Goal: Task Accomplishment & Management: Manage account settings

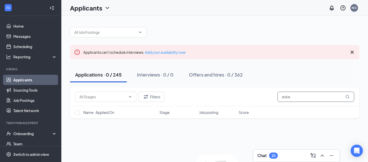
click at [307, 101] on input "eske" at bounding box center [316, 97] width 77 height 10
type input "[PERSON_NAME]"
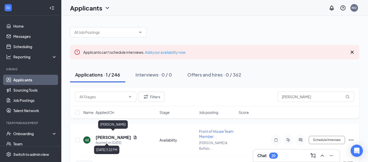
click at [122, 135] on h5 "[PERSON_NAME]" at bounding box center [114, 138] width 36 height 6
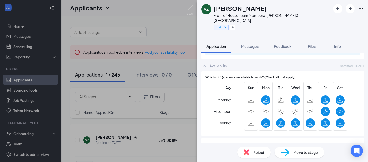
scroll to position [370, 0]
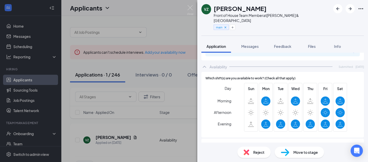
click at [362, 8] on icon "Ellipses" at bounding box center [361, 9] width 6 height 6
click at [232, 14] on div "Front of House Team Member at [PERSON_NAME][GEOGRAPHIC_DATA]" at bounding box center [272, 18] width 117 height 10
click at [156, 27] on div "VZ [PERSON_NAME] Front of House Team Member at [PERSON_NAME][GEOGRAPHIC_DATA] m…" at bounding box center [184, 81] width 368 height 162
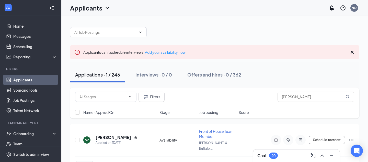
scroll to position [10, 0]
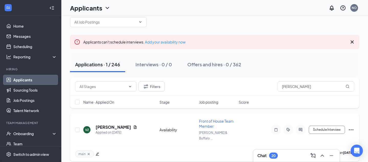
click at [354, 128] on icon "Ellipses" at bounding box center [351, 130] width 6 height 6
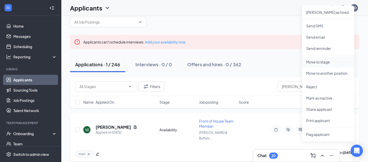
click at [324, 63] on p "Move to stage" at bounding box center [329, 61] width 44 height 5
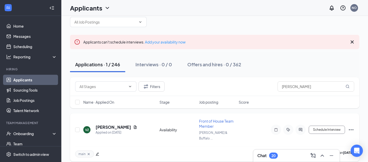
type input "Phone Screening (next stage)"
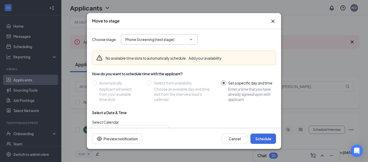
click at [186, 40] on input "Phone Screening (next stage)" at bounding box center [156, 40] width 62 height 6
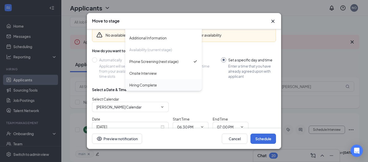
scroll to position [23, 0]
click at [272, 23] on icon "Cross" at bounding box center [273, 21] width 6 height 6
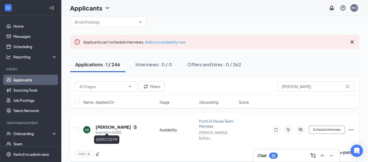
click at [119, 130] on div "Applied on [DATE]" at bounding box center [117, 132] width 42 height 5
click at [119, 126] on h5 "[PERSON_NAME]" at bounding box center [114, 127] width 36 height 6
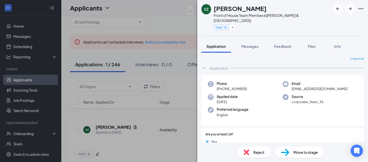
click at [361, 9] on icon "Ellipses" at bounding box center [361, 9] width 6 height 6
click at [301, 155] on span "Move to stage" at bounding box center [306, 152] width 25 height 6
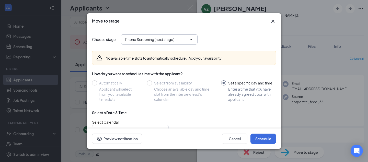
click at [171, 39] on input "Phone Screening (next stage)" at bounding box center [156, 40] width 62 height 6
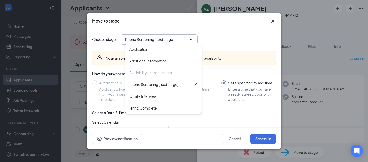
click at [270, 23] on icon "Cross" at bounding box center [273, 21] width 6 height 6
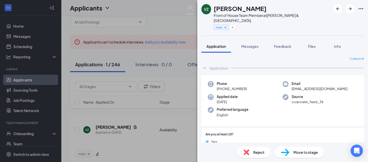
click at [186, 8] on div "VZ [PERSON_NAME] Front of House Team Member at [PERSON_NAME][GEOGRAPHIC_DATA] m…" at bounding box center [184, 81] width 368 height 162
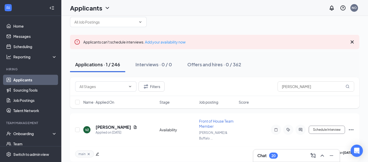
click at [190, 8] on div "Applicants NO" at bounding box center [214, 8] width 307 height 16
click at [77, 127] on input "checkbox" at bounding box center [77, 129] width 5 height 5
checkbox input "true"
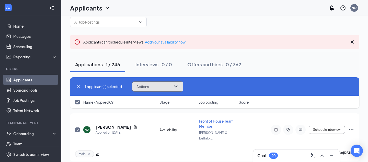
click at [145, 86] on span "Actions" at bounding box center [143, 87] width 13 height 4
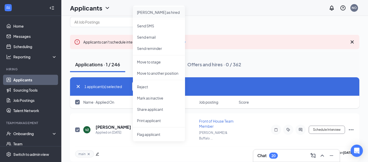
click at [145, 11] on p "[PERSON_NAME] as hired" at bounding box center [159, 12] width 44 height 5
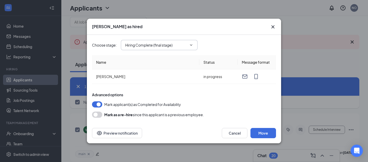
click at [152, 47] on input "Hiring Complete (final stage)" at bounding box center [156, 45] width 62 height 6
click at [238, 132] on button "Cancel" at bounding box center [235, 133] width 26 height 10
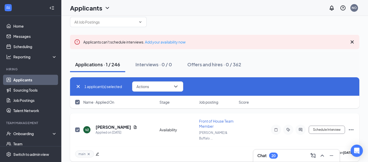
click at [76, 127] on input "checkbox" at bounding box center [77, 129] width 5 height 5
checkbox input "false"
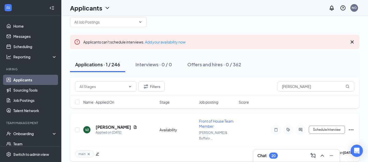
click at [346, 128] on div "Schedule Interview [PERSON_NAME] as hired Send SMS Send email Send reminder Mov…" at bounding box center [309, 130] width 92 height 10
click at [352, 129] on icon "Ellipses" at bounding box center [351, 129] width 5 height 1
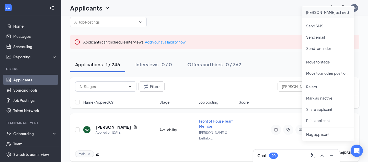
click at [319, 12] on p "[PERSON_NAME] as hired" at bounding box center [329, 12] width 44 height 5
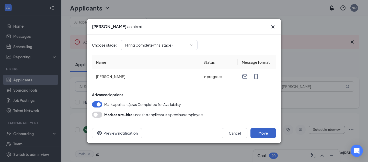
click at [257, 136] on button "Move" at bounding box center [264, 133] width 26 height 10
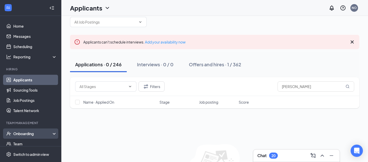
click at [30, 135] on div "Onboarding" at bounding box center [32, 133] width 39 height 5
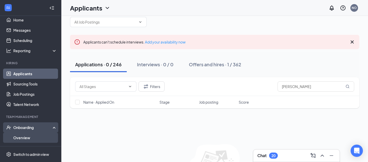
scroll to position [6, 0]
click at [26, 135] on link "Overview" at bounding box center [35, 137] width 44 height 10
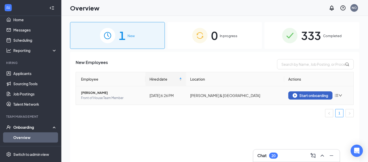
click at [302, 94] on div "Start onboarding" at bounding box center [311, 95] width 36 height 5
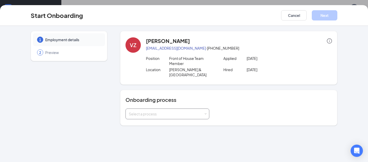
click at [162, 116] on div "Select a process" at bounding box center [166, 113] width 75 height 5
click at [163, 122] on li "New Hire On-boarding Packet" at bounding box center [168, 124] width 84 height 9
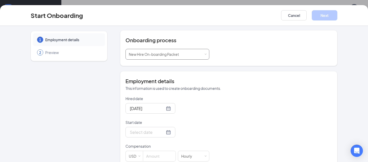
scroll to position [62, 0]
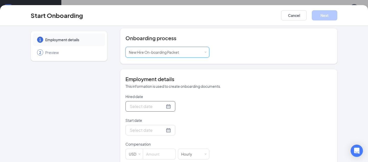
click at [162, 107] on div at bounding box center [150, 106] width 41 height 6
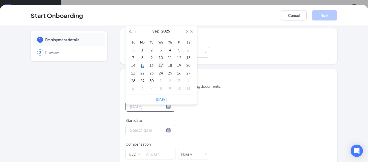
type input "[DATE]"
click at [162, 64] on div "17" at bounding box center [161, 65] width 6 height 6
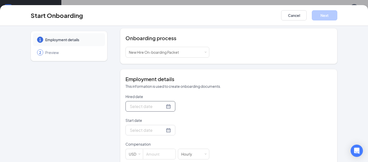
click at [160, 107] on div at bounding box center [150, 106] width 41 height 6
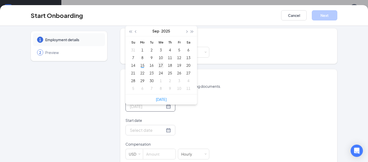
type input "[DATE]"
click at [160, 66] on div "17" at bounding box center [161, 65] width 6 height 6
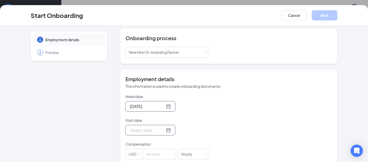
click at [162, 131] on div at bounding box center [150, 130] width 41 height 6
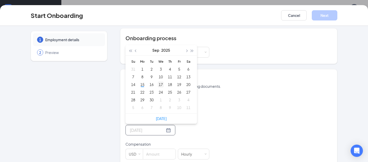
type input "[DATE]"
click at [162, 84] on div "17" at bounding box center [161, 84] width 6 height 6
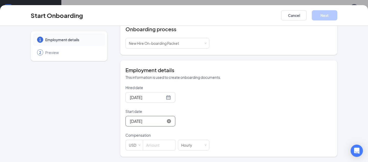
scroll to position [11, 0]
click at [148, 148] on input at bounding box center [159, 145] width 32 height 10
type input "11"
click at [240, 123] on div "Hired date [DATE] [DATE] Su Mo Tu We Th Fr Sa 31 1 2 3 4 5 6 7 8 9 10 11 12 13 …" at bounding box center [229, 118] width 207 height 66
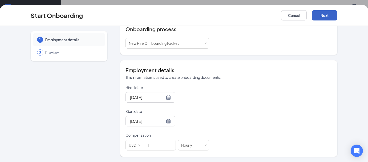
click at [325, 15] on button "Next" at bounding box center [325, 15] width 26 height 10
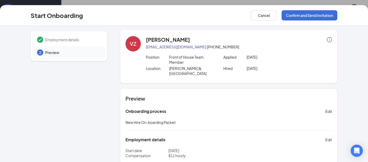
scroll to position [0, 0]
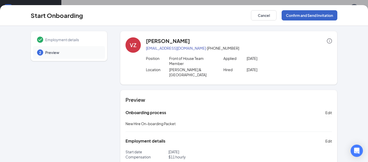
click at [304, 13] on button "Confirm and Send Invitation" at bounding box center [310, 15] width 56 height 10
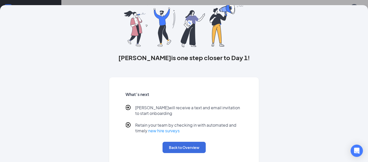
scroll to position [41, 0]
